Goal: Information Seeking & Learning: Check status

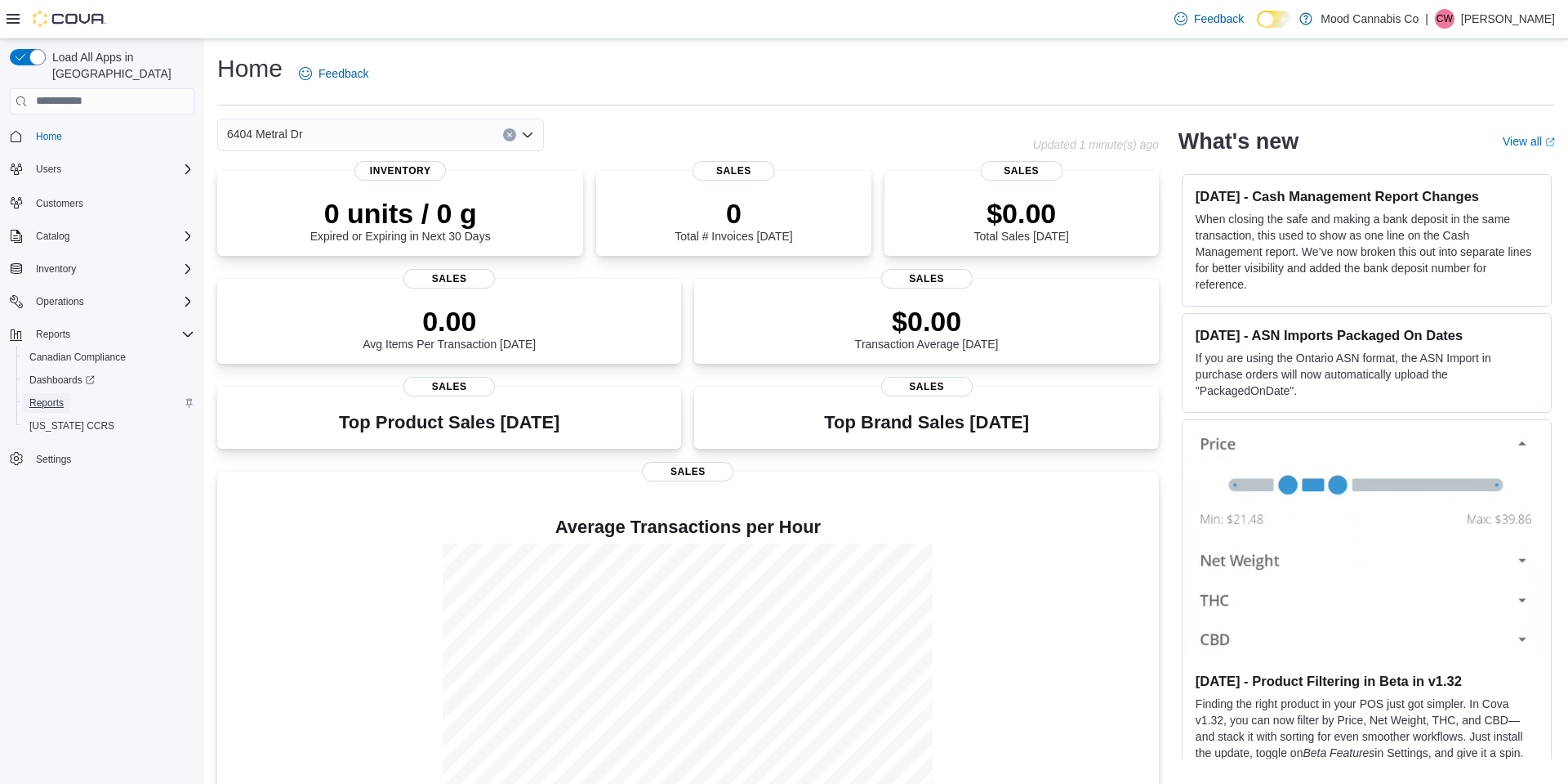
click at [49, 397] on span "Reports" at bounding box center [47, 403] width 35 height 13
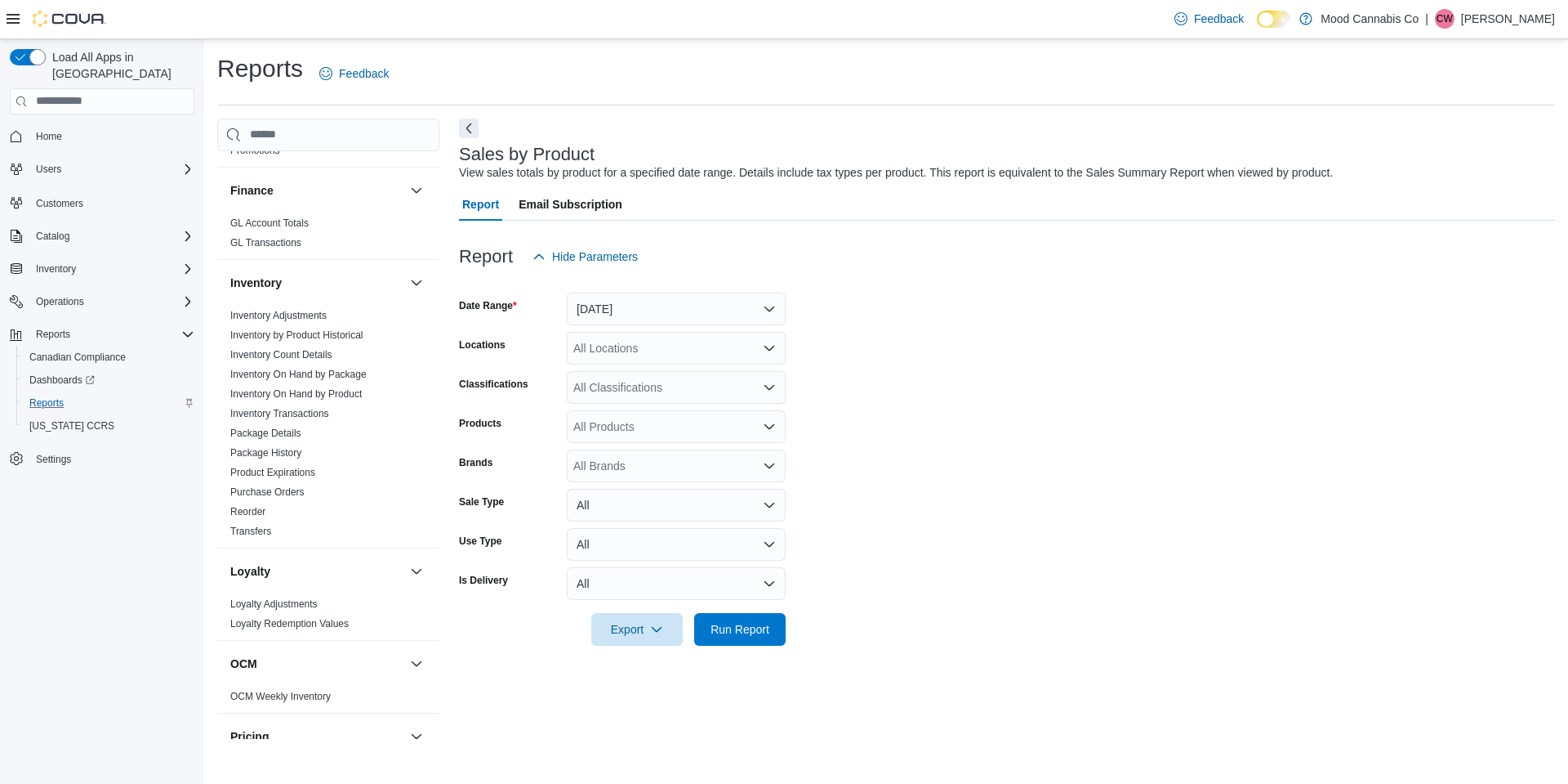
scroll to position [617, 0]
click at [265, 505] on link "Reorder" at bounding box center [248, 510] width 35 height 12
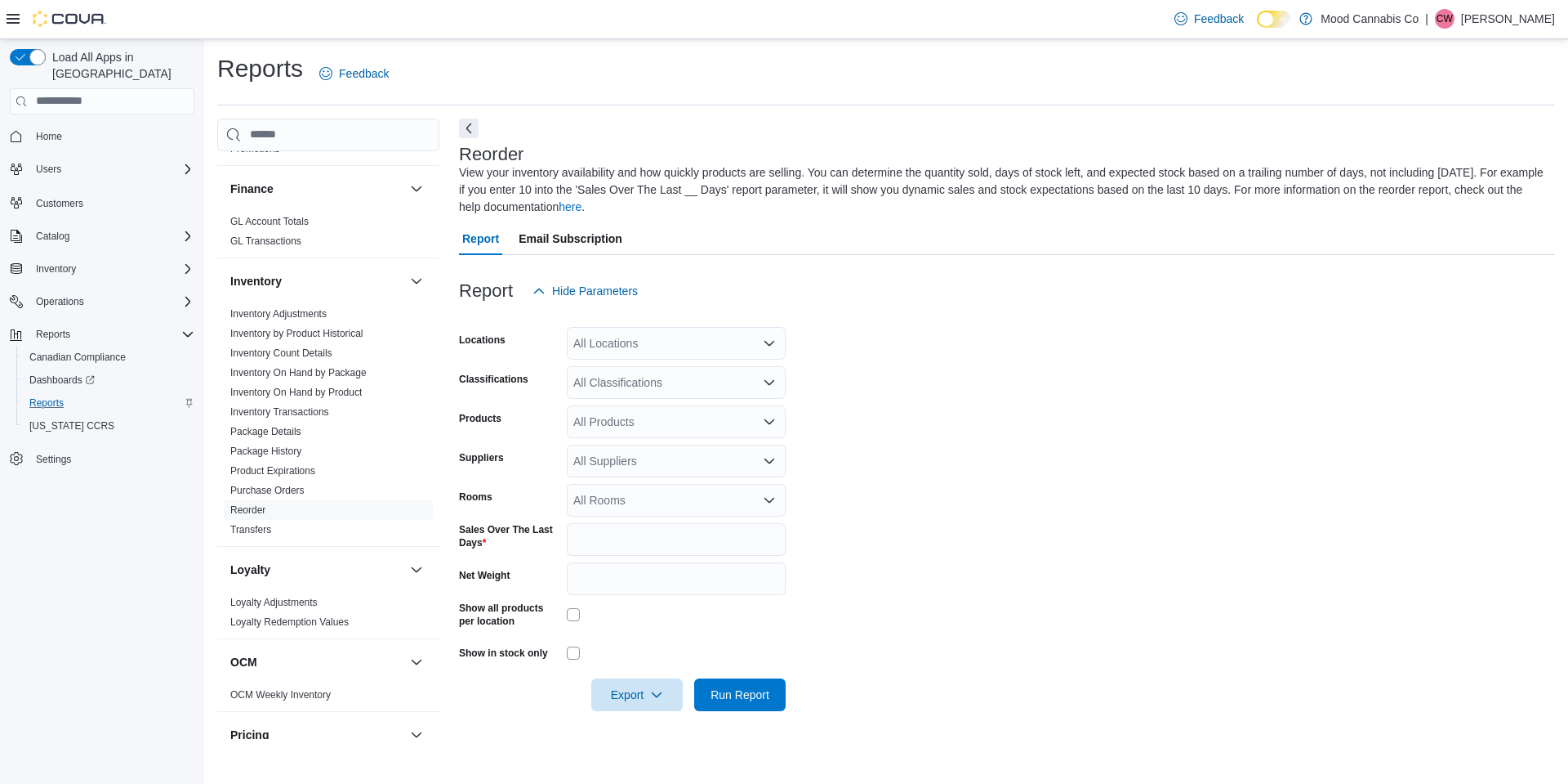
click at [770, 378] on icon "Open list of options" at bounding box center [770, 383] width 13 height 13
click at [617, 476] on span "Vapes" at bounding box center [618, 474] width 32 height 16
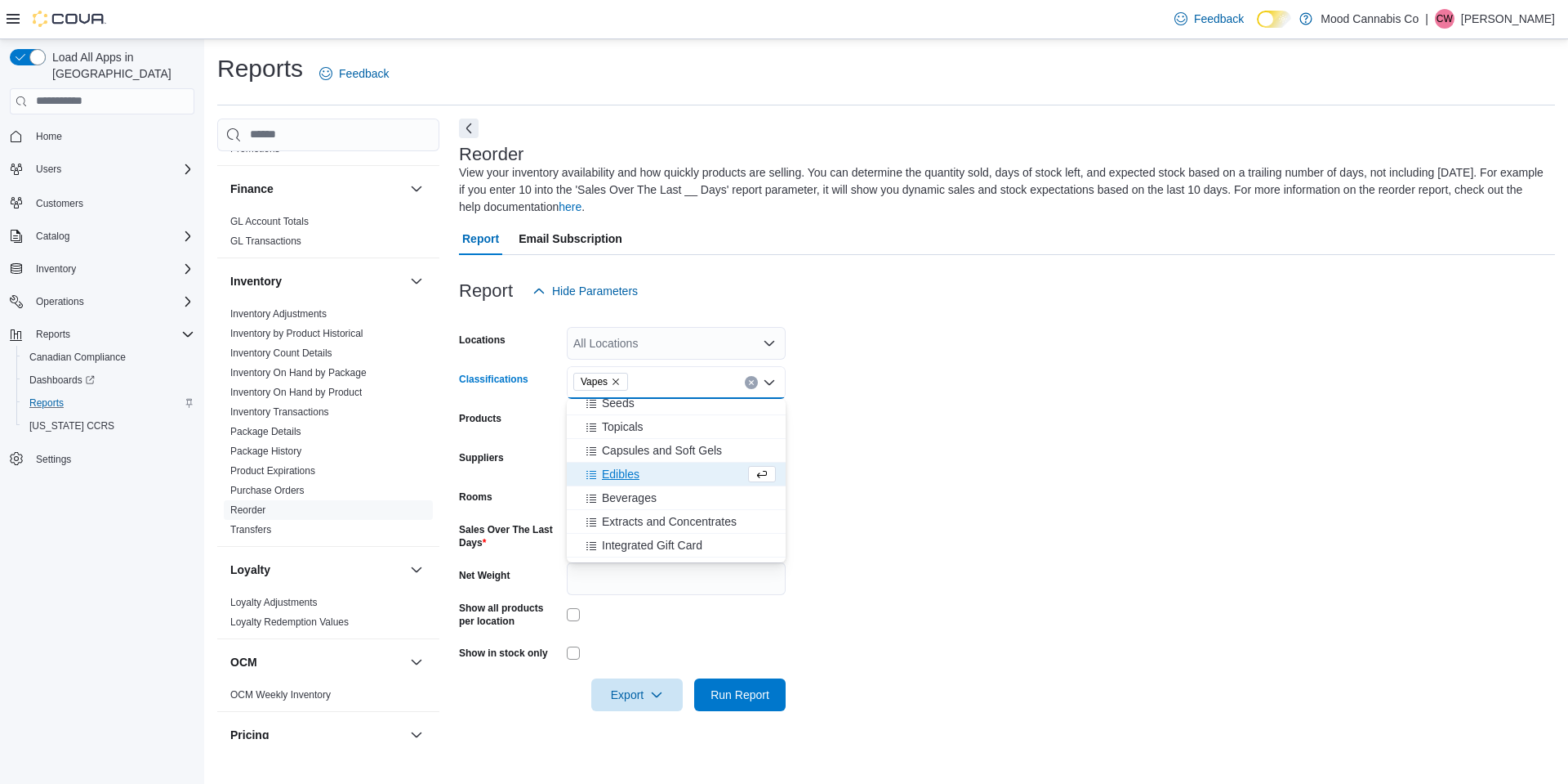
click at [962, 460] on form "Locations All Locations Classifications Vapes Combo box. Selected. Vapes. Press…" at bounding box center [1007, 509] width 1096 height 404
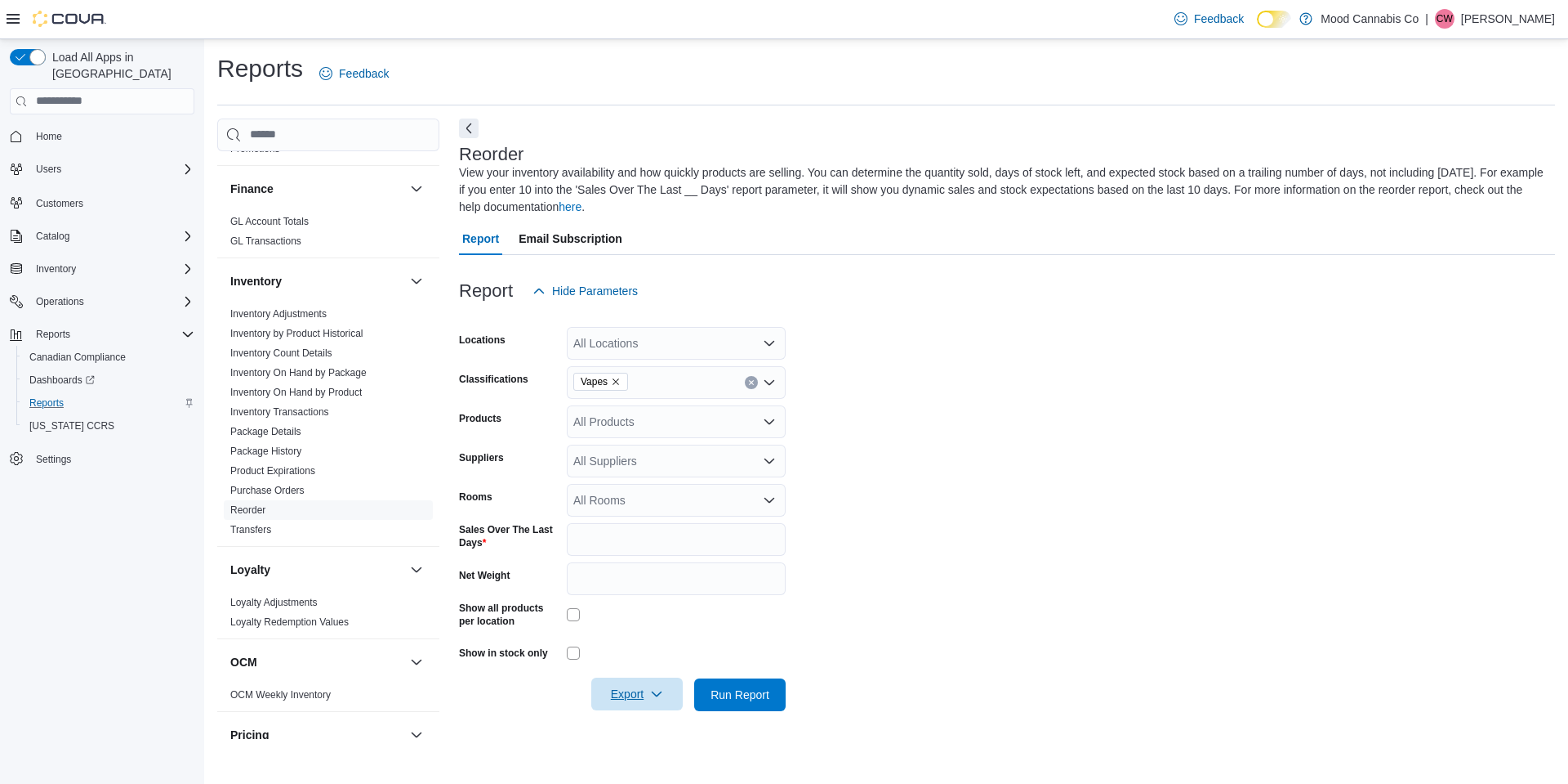
click at [626, 687] on span "Export" at bounding box center [637, 694] width 72 height 33
click at [653, 598] on span "Export to Excel" at bounding box center [639, 597] width 73 height 13
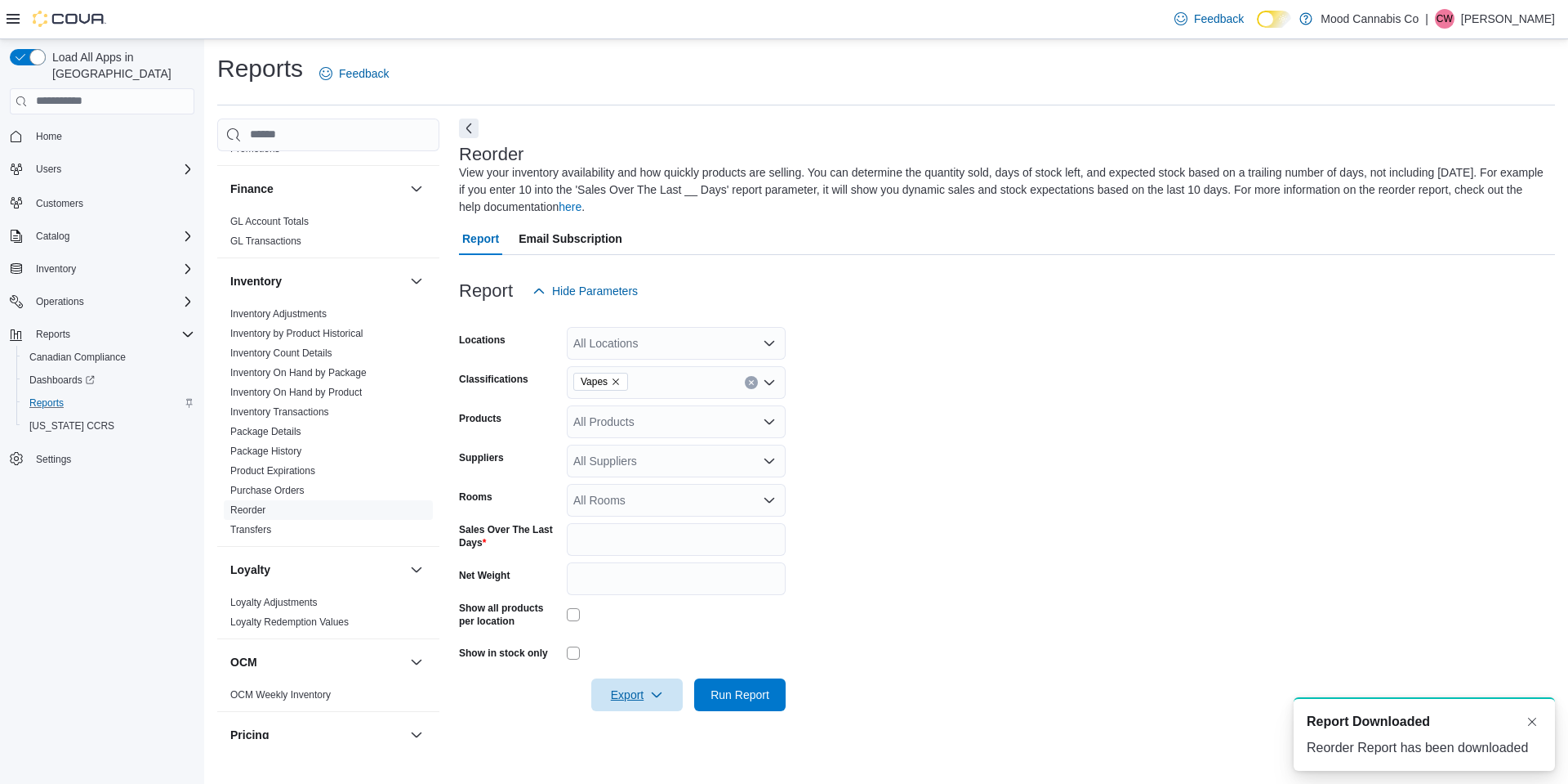
scroll to position [0, 0]
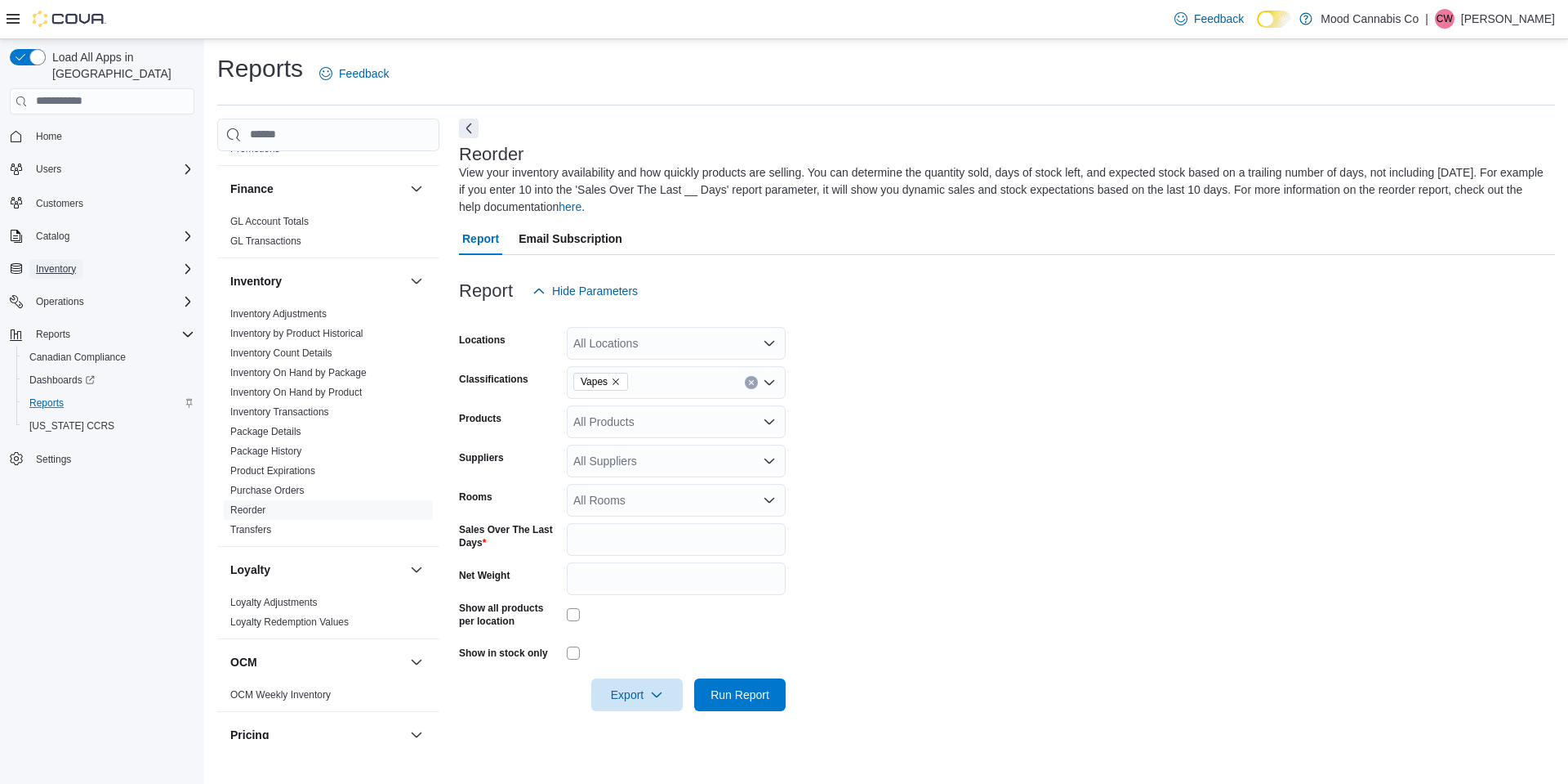
click at [63, 262] on span "Inventory" at bounding box center [56, 269] width 40 height 13
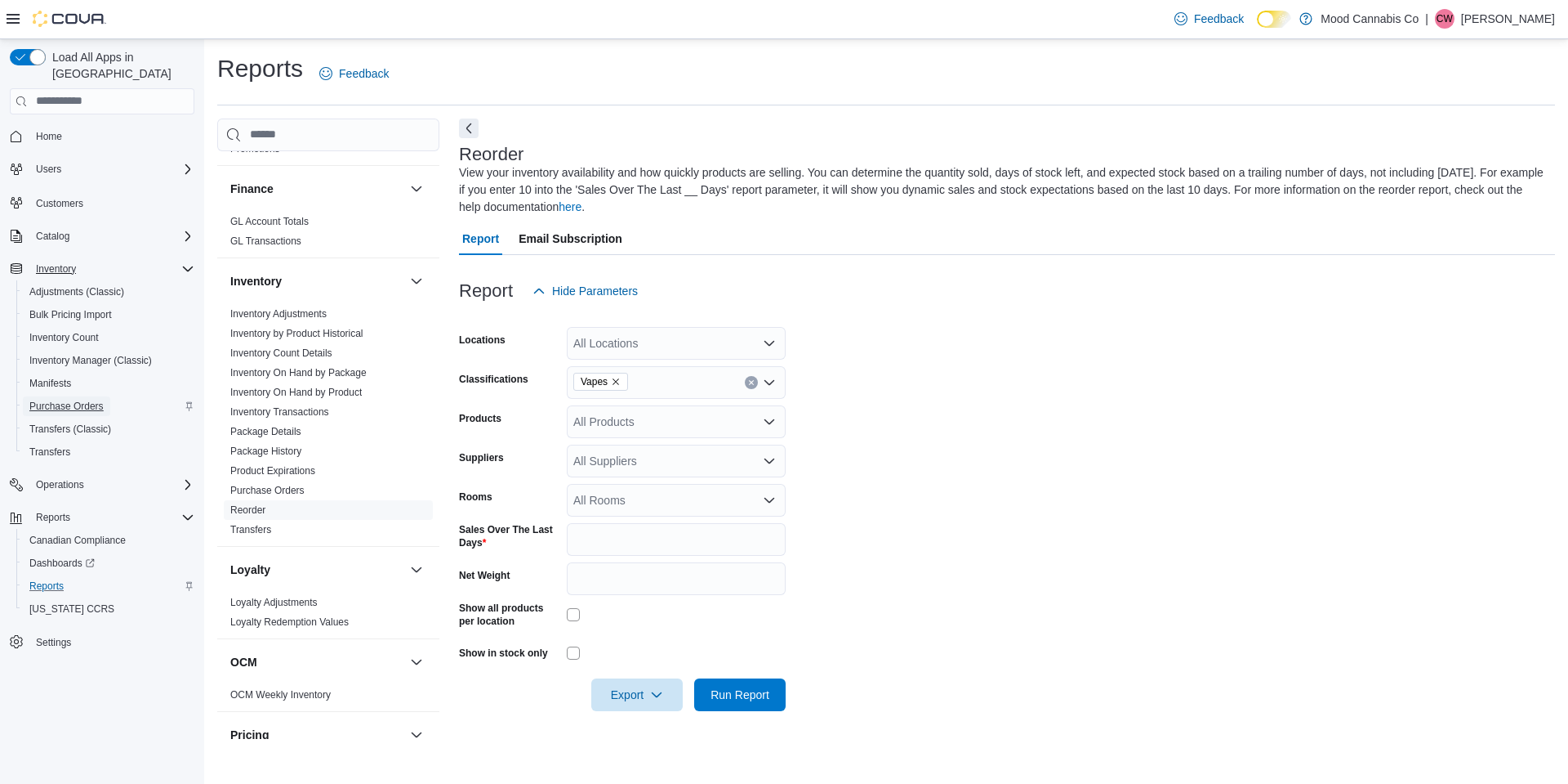
click at [63, 400] on span "Purchase Orders" at bounding box center [67, 406] width 74 height 13
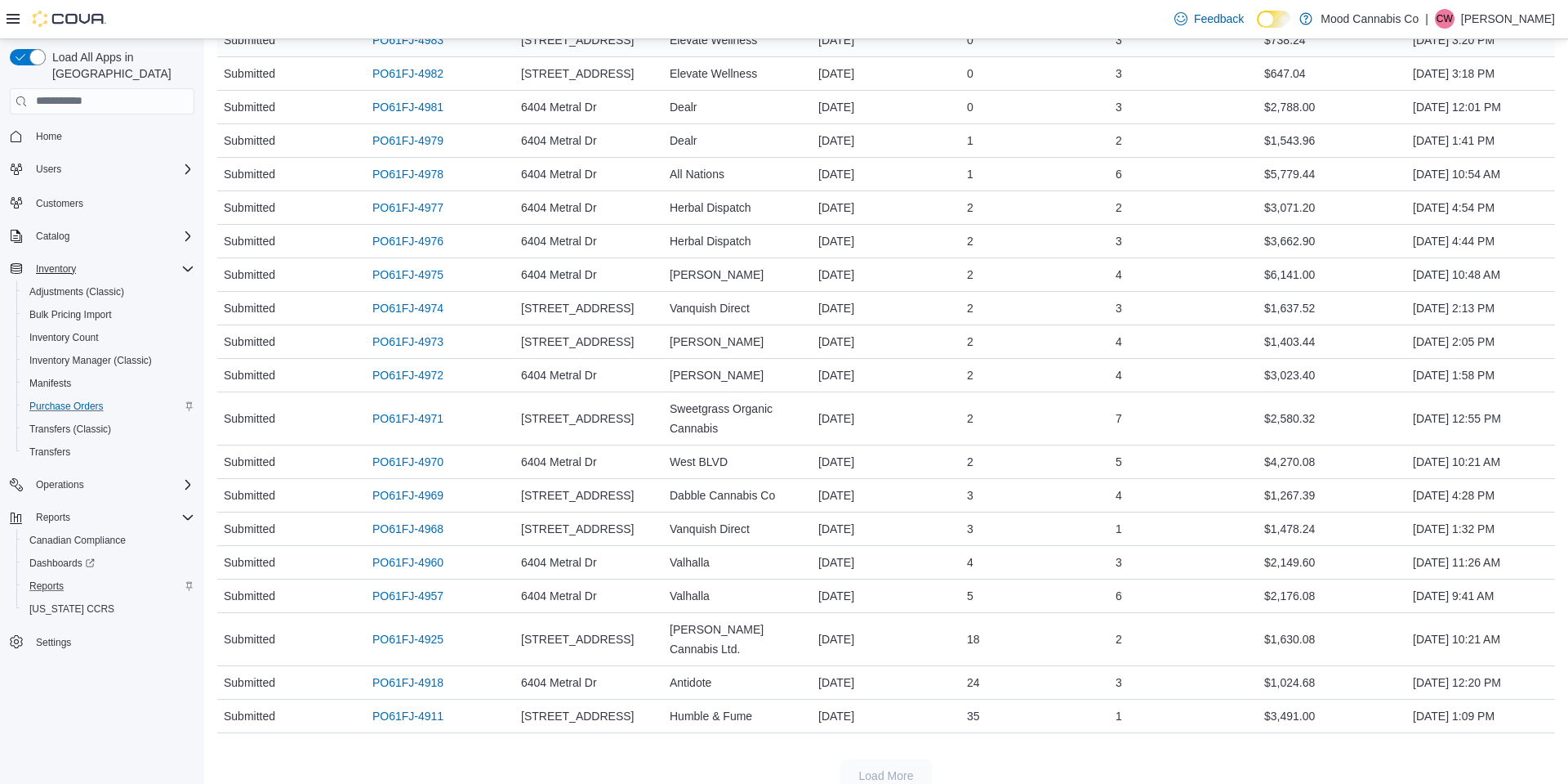
scroll to position [369, 0]
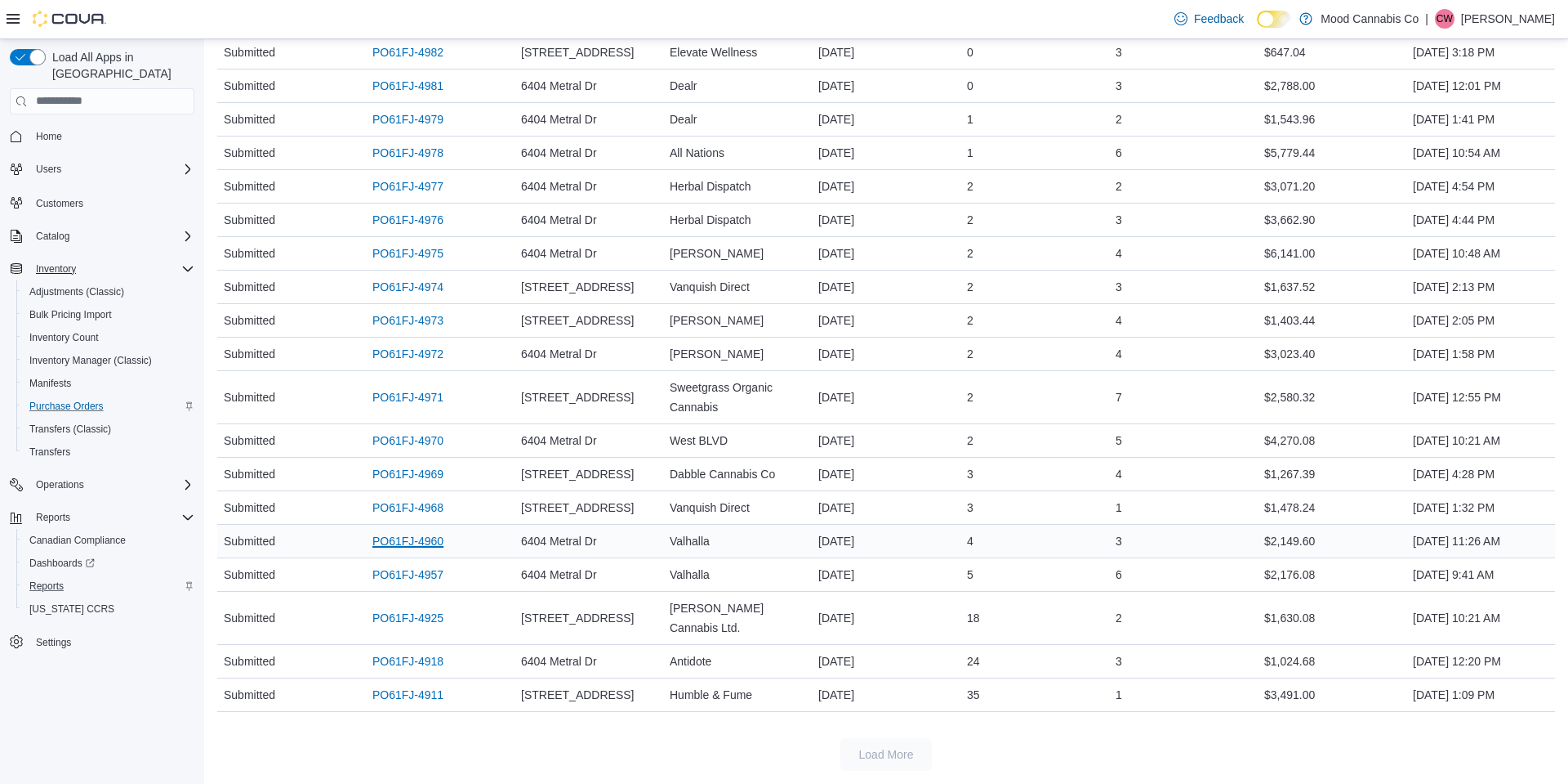
click at [397, 541] on link "PO61FJ-4960" at bounding box center [408, 541] width 71 height 20
click at [415, 573] on link "PO61FJ-4957" at bounding box center [408, 575] width 71 height 20
click at [395, 541] on link "PO61FJ-4960" at bounding box center [408, 541] width 71 height 20
click at [421, 576] on link "PO61FJ-4957" at bounding box center [408, 575] width 71 height 20
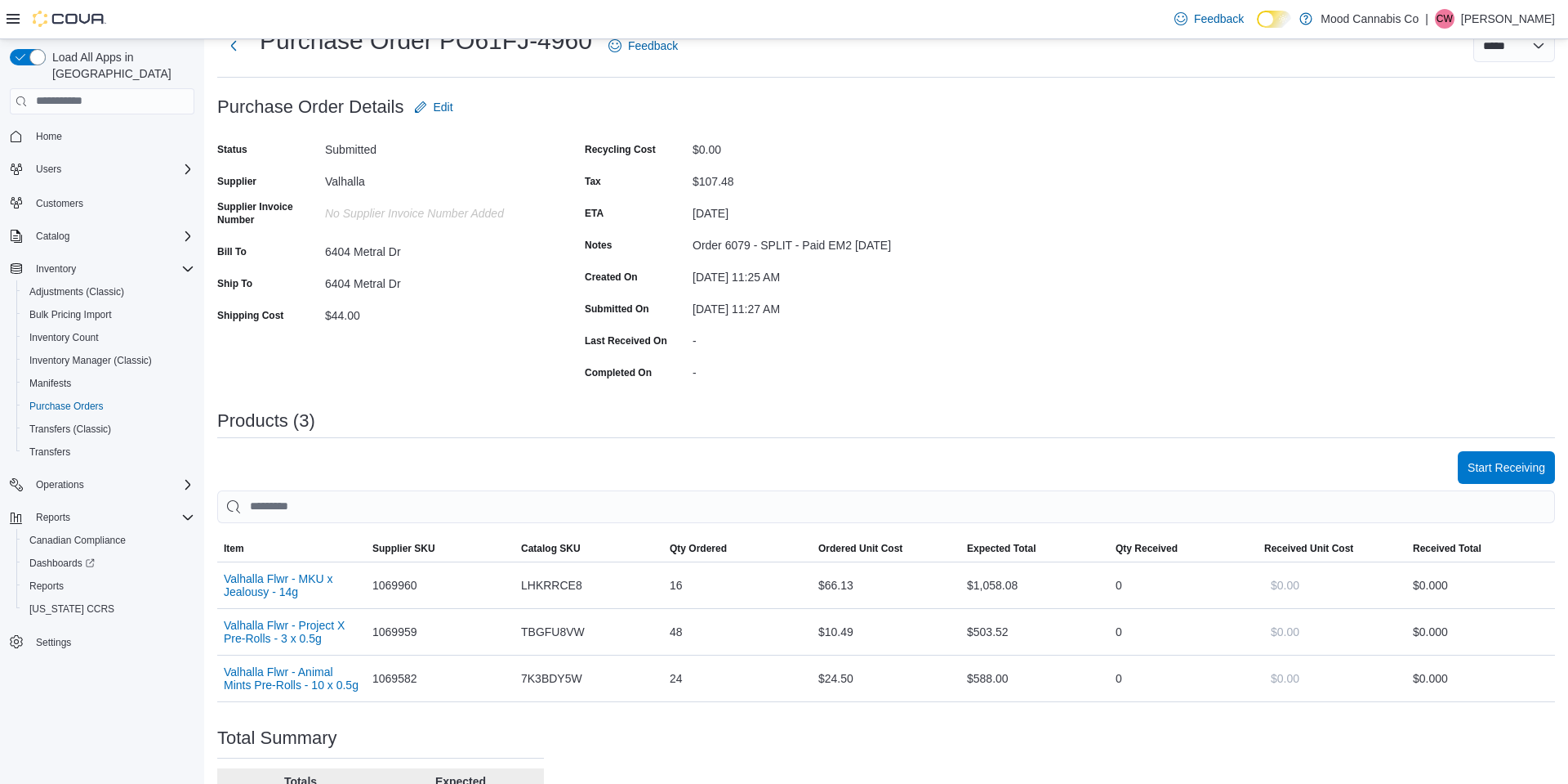
scroll to position [141, 0]
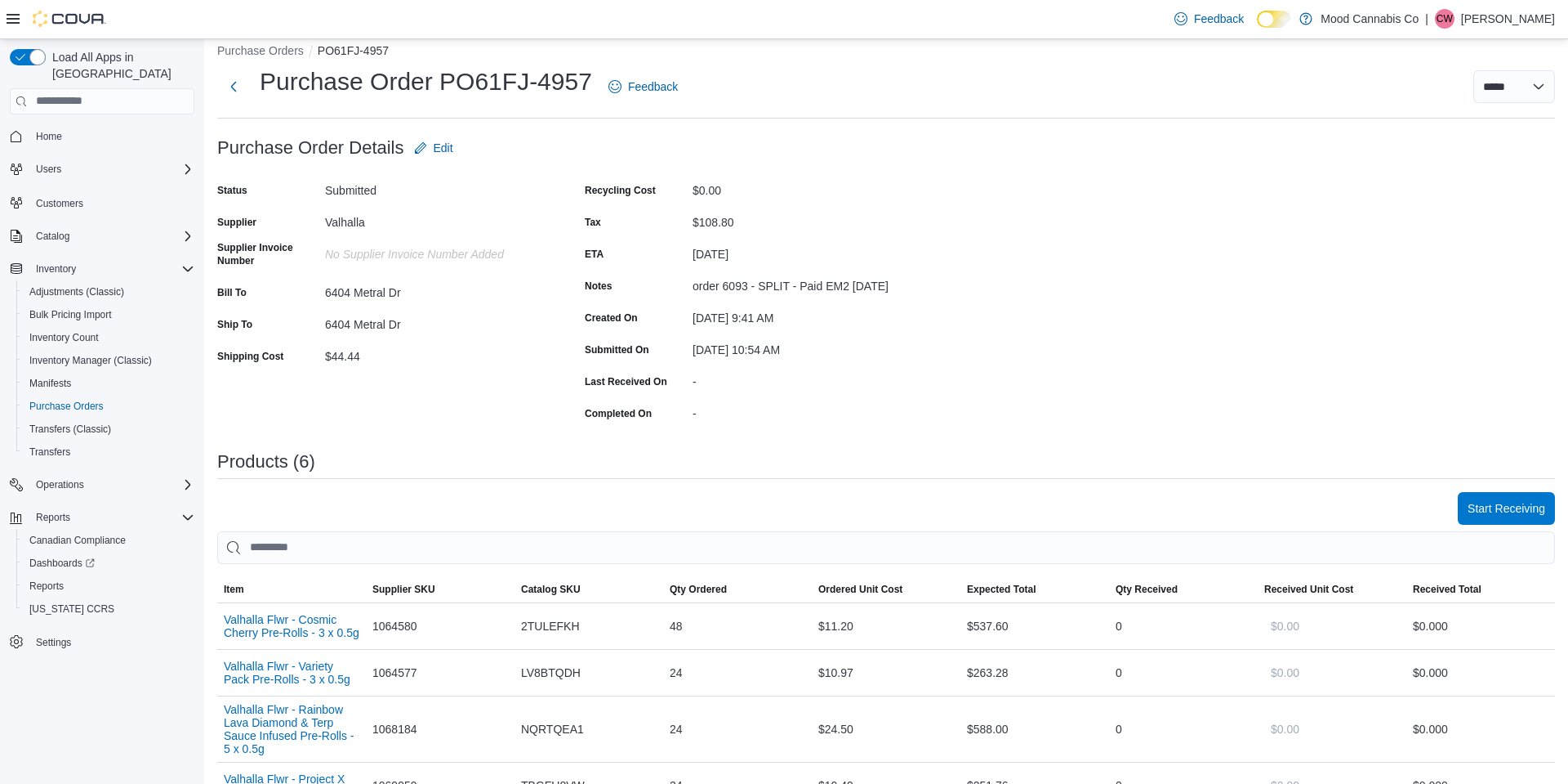
scroll to position [70, 0]
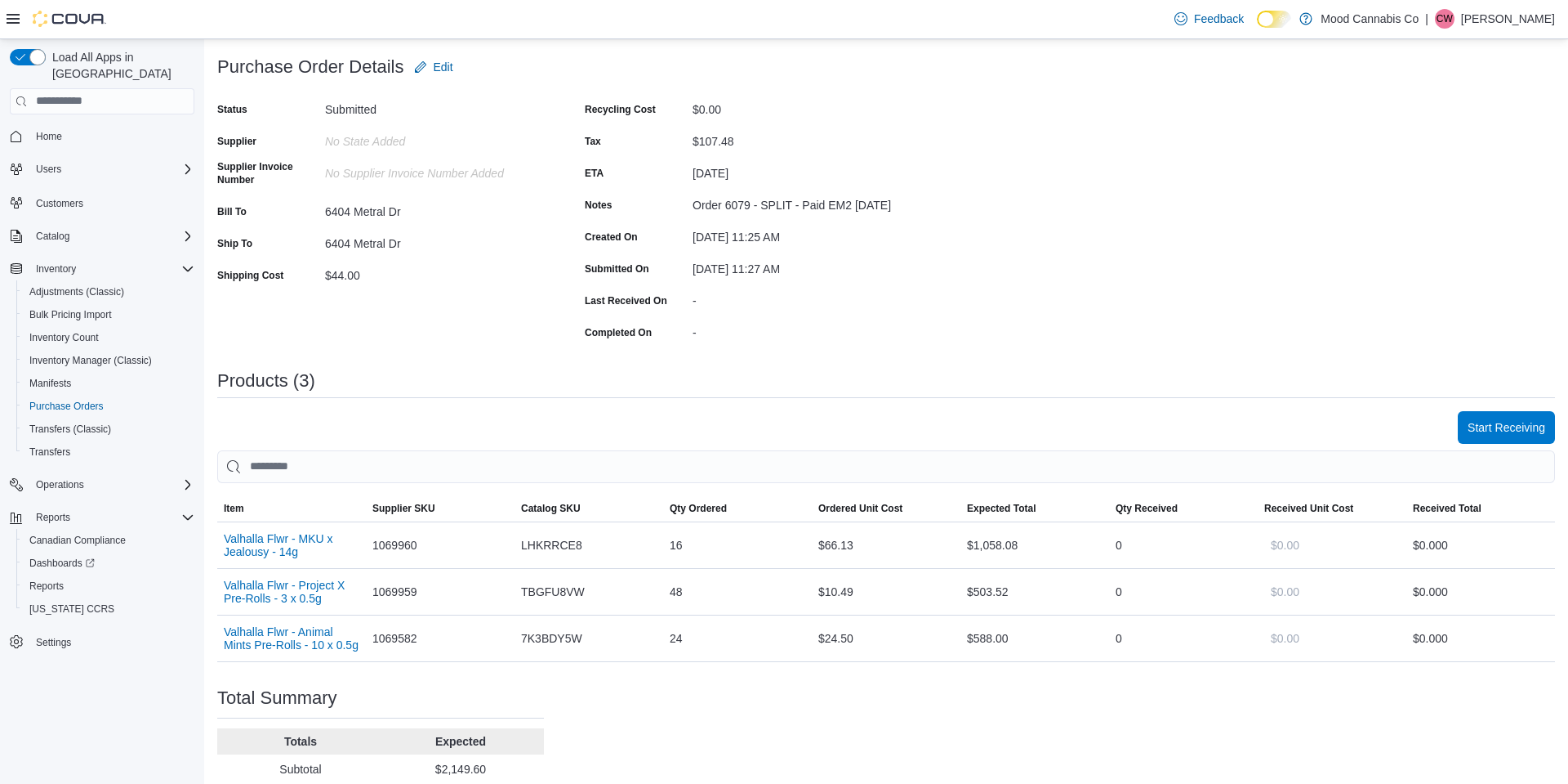
scroll to position [188, 0]
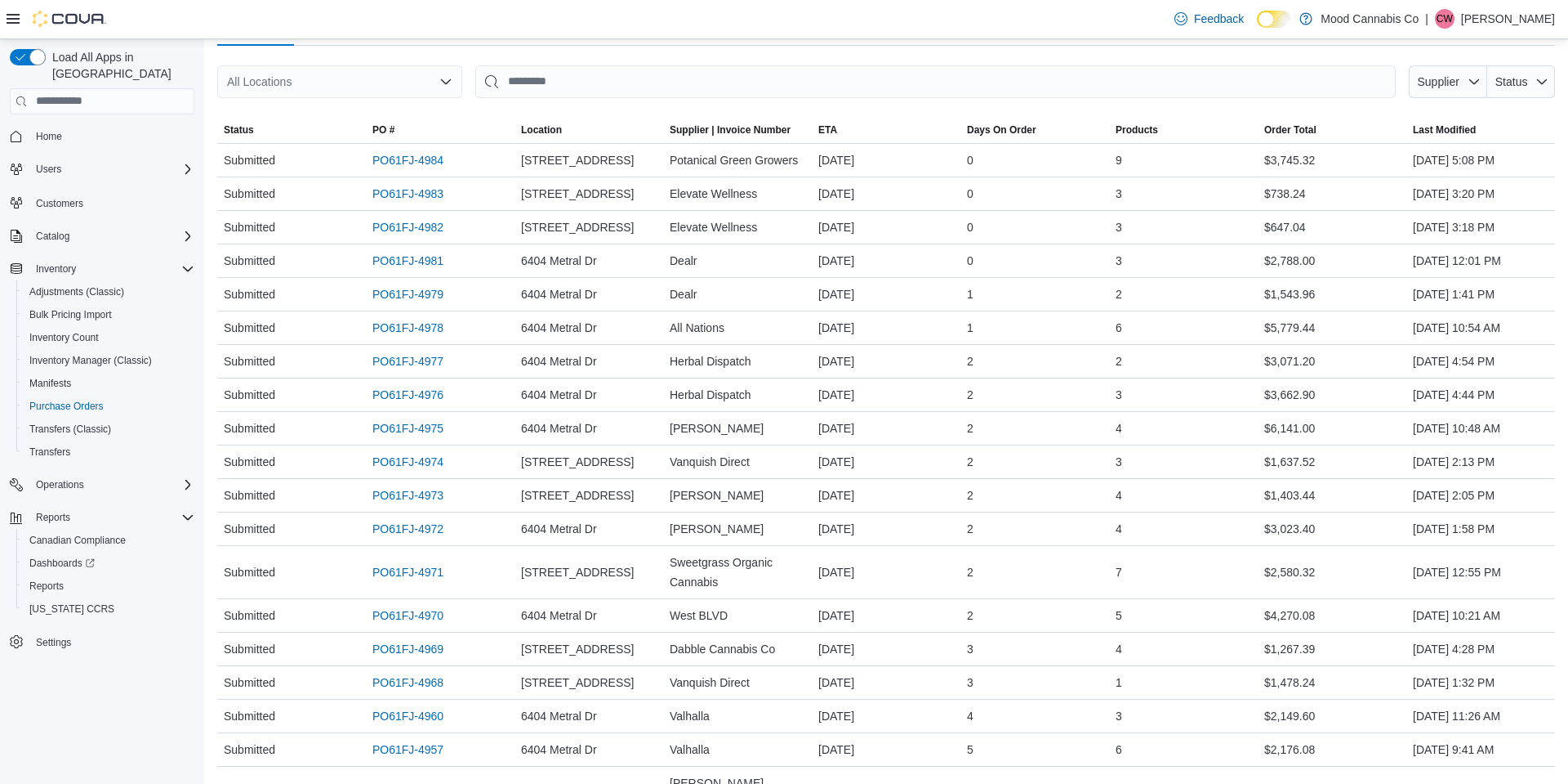
scroll to position [190, 0]
click at [387, 431] on link "PO61FJ-4975" at bounding box center [408, 431] width 71 height 20
